Goal: Find specific page/section: Find specific page/section

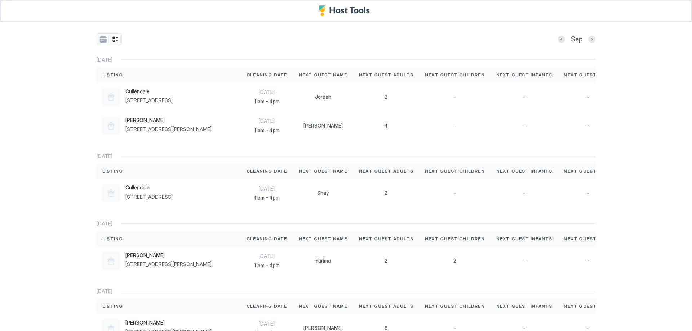
click at [101, 40] on button "tab-group" at bounding box center [103, 39] width 11 height 9
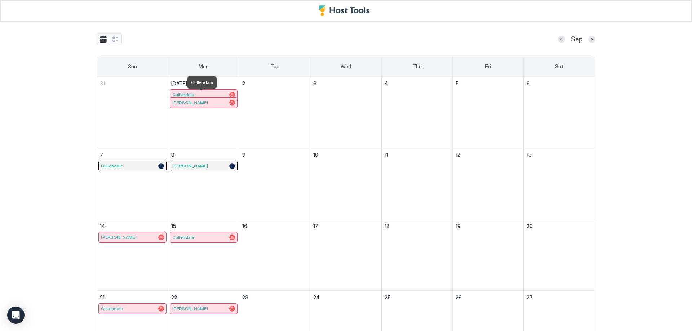
click at [189, 92] on span "Cullendale" at bounding box center [183, 94] width 22 height 5
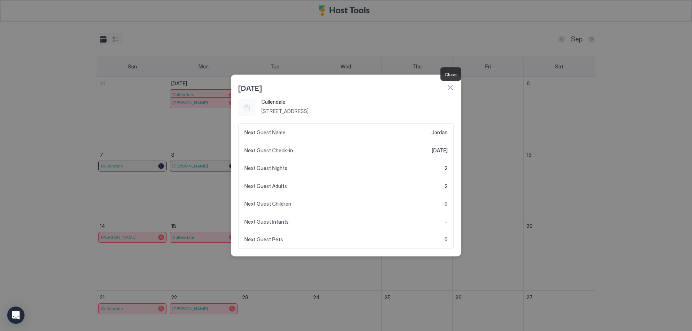
click at [449, 87] on button "button" at bounding box center [450, 87] width 7 height 7
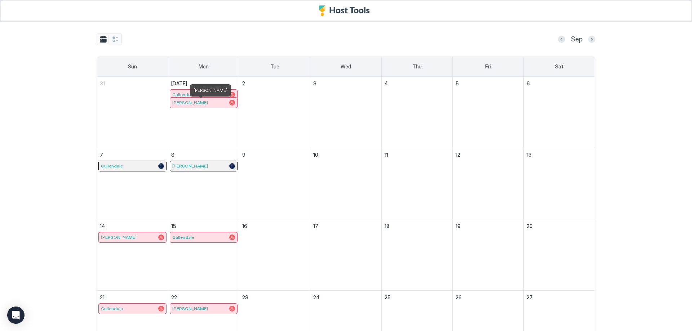
click at [210, 102] on div "[PERSON_NAME]" at bounding box center [203, 103] width 63 height 6
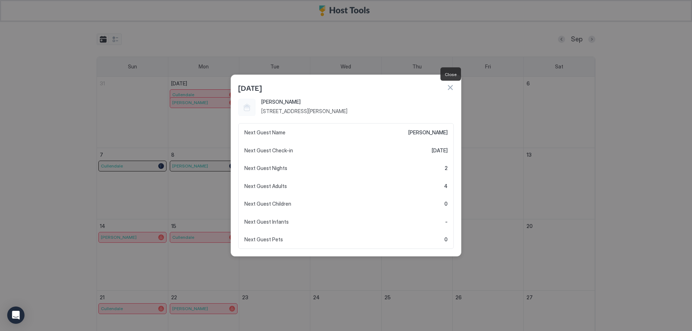
click at [450, 88] on button "button" at bounding box center [450, 87] width 7 height 7
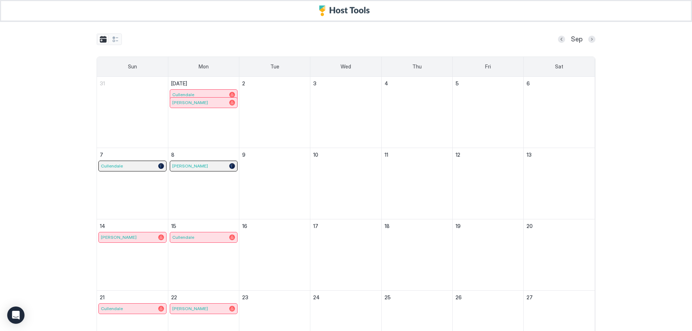
click at [219, 91] on div "Cullendale" at bounding box center [203, 95] width 67 height 10
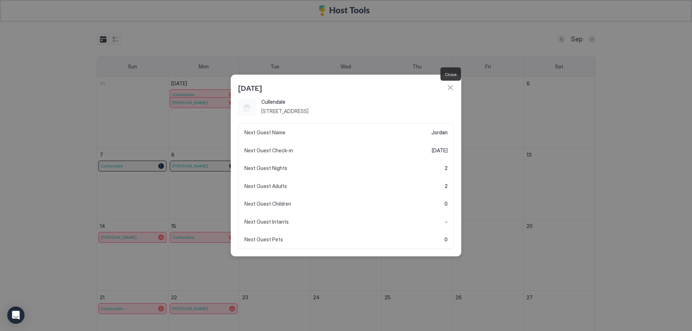
click at [449, 87] on button "button" at bounding box center [450, 87] width 7 height 7
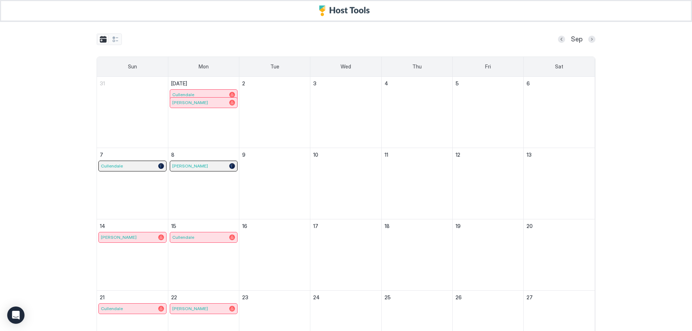
click at [192, 107] on div "[PERSON_NAME]" at bounding box center [203, 103] width 67 height 10
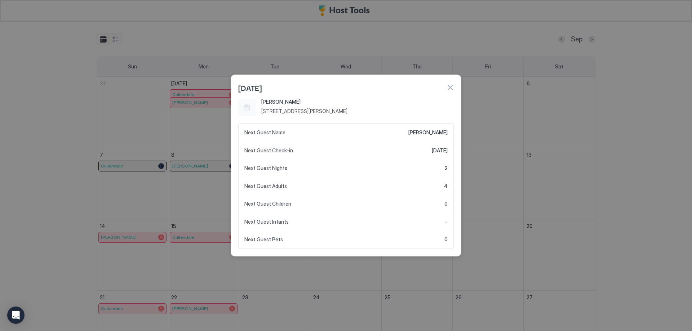
click at [451, 85] on button "button" at bounding box center [450, 87] width 7 height 7
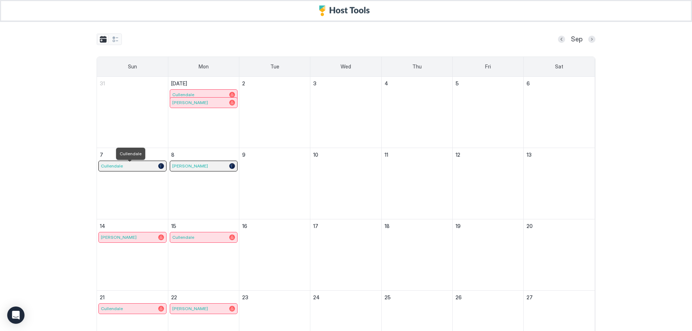
click at [144, 165] on div "Cullendale" at bounding box center [132, 166] width 63 height 6
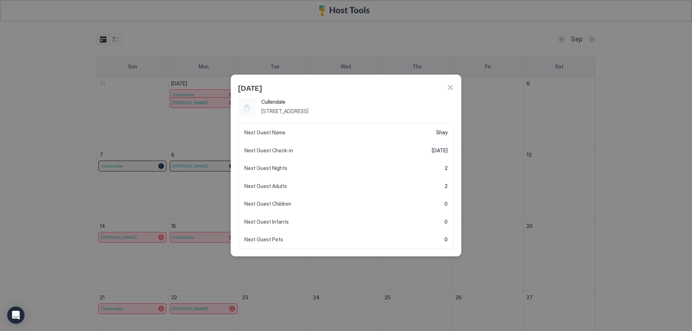
click at [450, 88] on button "button" at bounding box center [450, 87] width 7 height 7
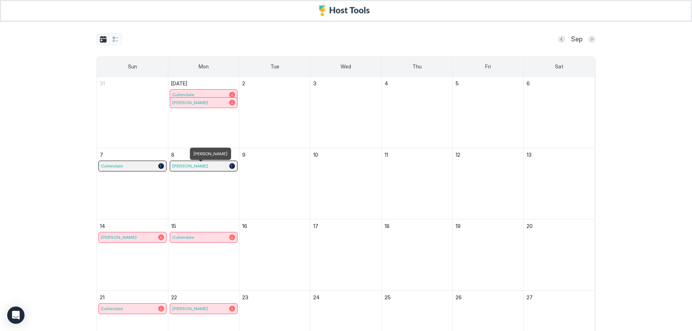
click at [211, 166] on div "[PERSON_NAME]" at bounding box center [203, 166] width 63 height 6
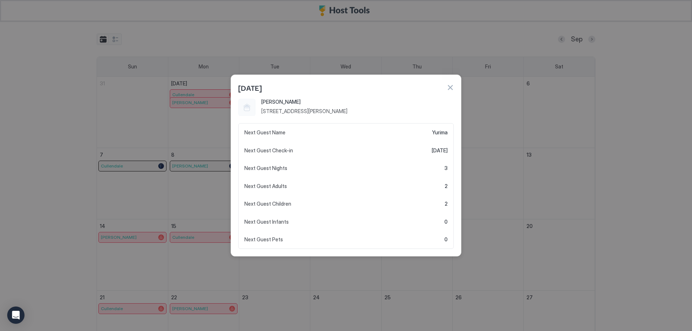
click at [450, 88] on button "button" at bounding box center [450, 87] width 7 height 7
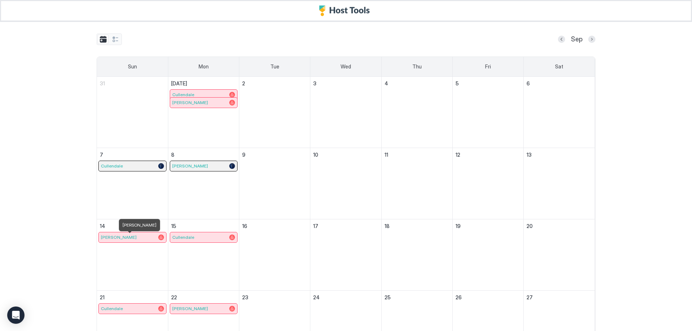
click at [135, 238] on div "[PERSON_NAME]" at bounding box center [132, 238] width 63 height 6
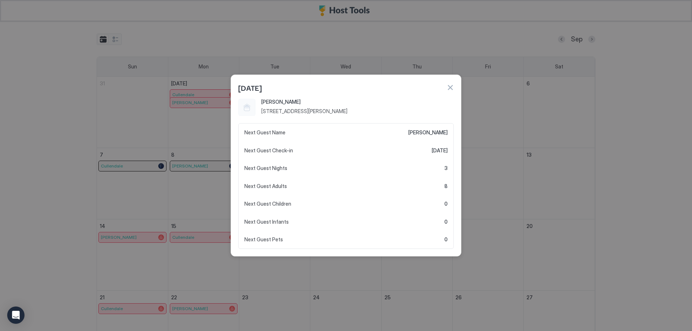
click at [450, 90] on button "button" at bounding box center [450, 87] width 7 height 7
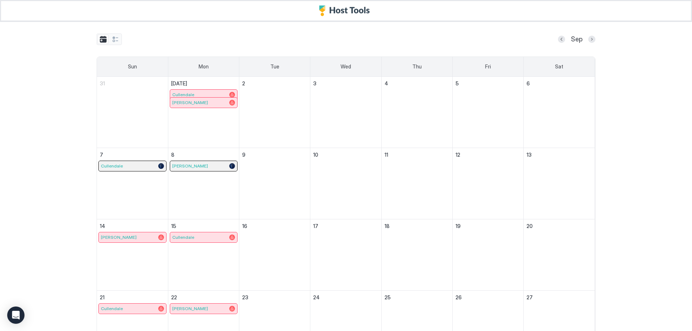
click at [204, 242] on div "Cullendale" at bounding box center [203, 238] width 67 height 10
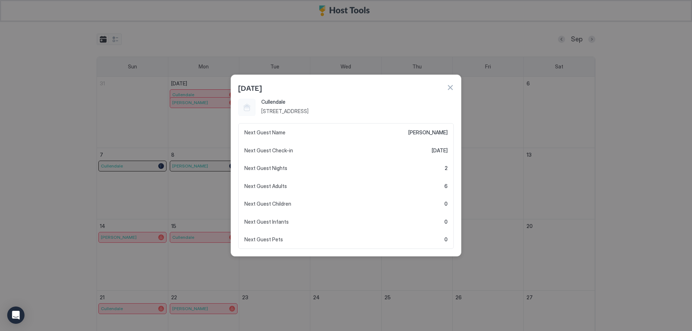
click at [449, 87] on button "button" at bounding box center [450, 87] width 7 height 7
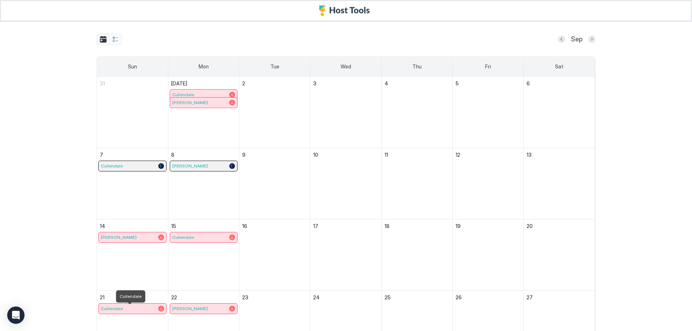
click at [136, 307] on div "Cullendale" at bounding box center [132, 309] width 63 height 6
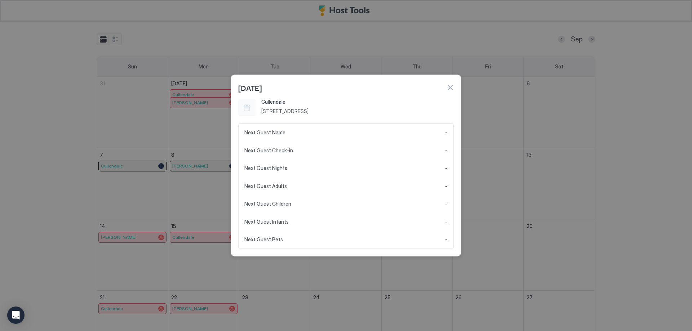
click at [450, 83] on div "[DATE]" at bounding box center [346, 87] width 216 height 11
click at [452, 84] on button "button" at bounding box center [450, 87] width 7 height 7
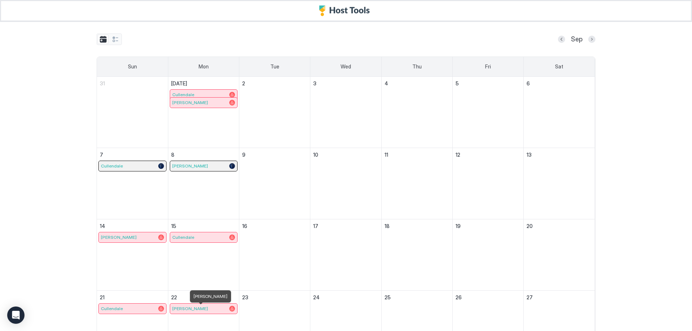
click at [207, 307] on div "[PERSON_NAME]" at bounding box center [203, 309] width 63 height 6
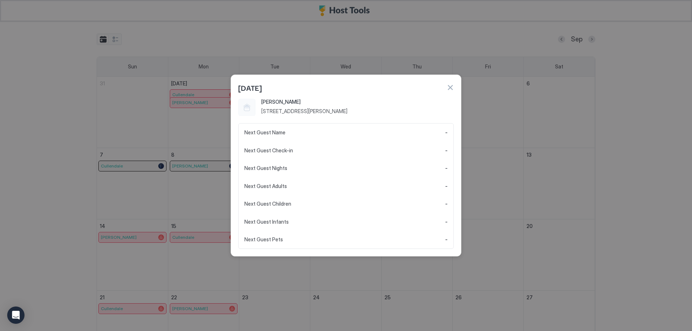
click at [451, 85] on button "button" at bounding box center [450, 87] width 7 height 7
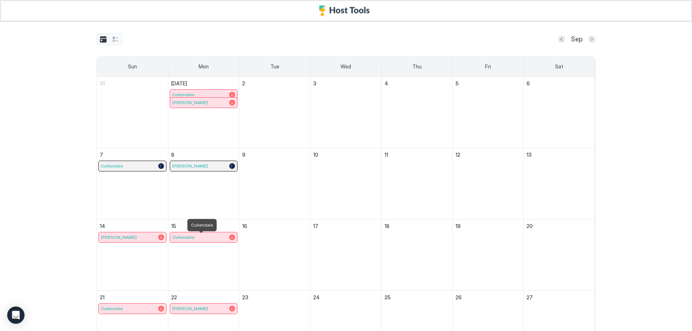
click at [208, 237] on div "Cullendale" at bounding box center [203, 238] width 63 height 6
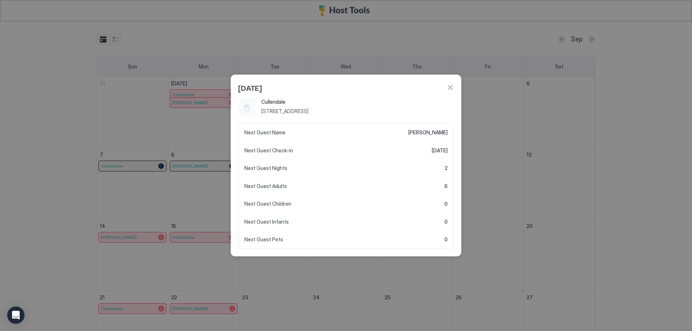
click at [449, 83] on div "[DATE]" at bounding box center [346, 87] width 216 height 11
click at [447, 89] on button "button" at bounding box center [450, 87] width 7 height 7
